Goal: Navigation & Orientation: Go to known website

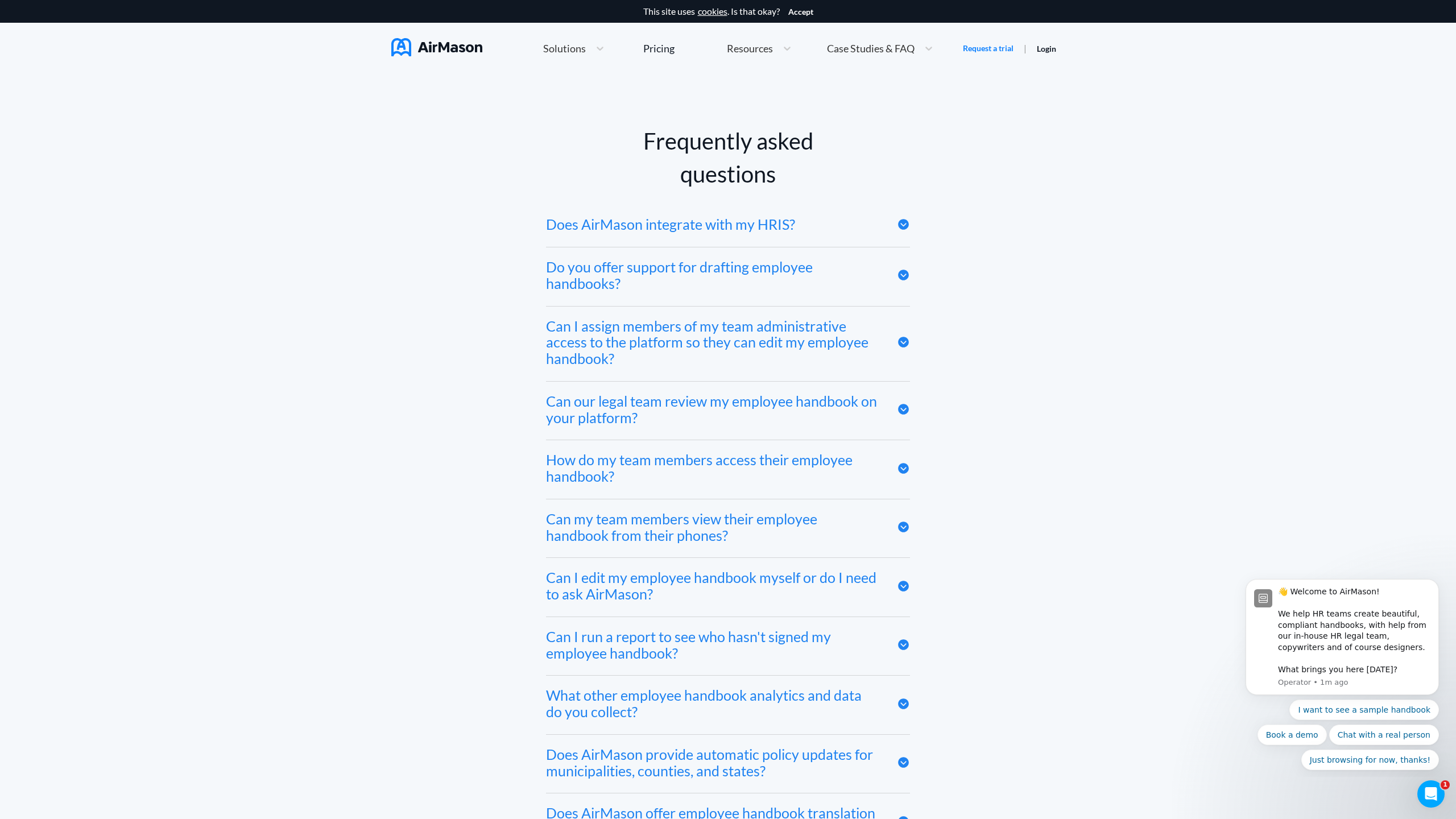
scroll to position [6251, 0]
